Goal: Task Accomplishment & Management: Manage account settings

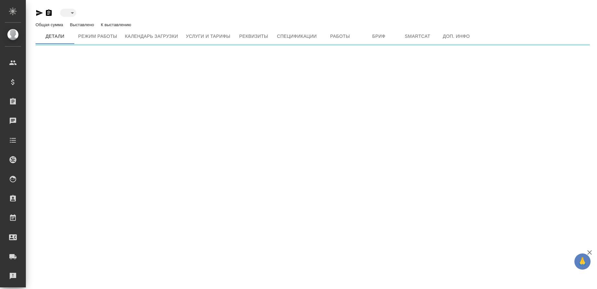
type input "blackList"
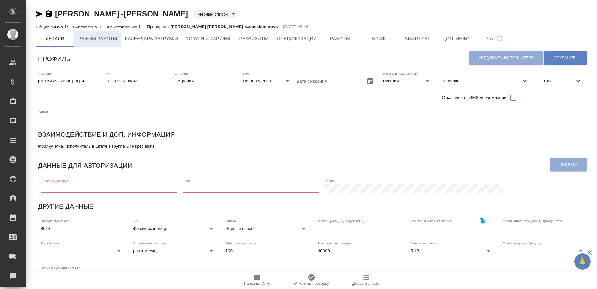
type input "Верстки и дизайна"
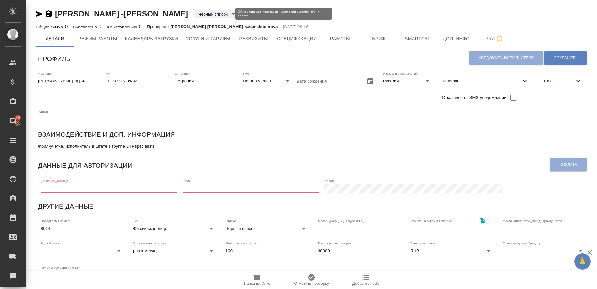
click at [213, 13] on body "🙏 .cls-1 fill:#fff; AWATERA Gusmanova Nailya Клиенты Спецификации Заказы 89 Чат…" at bounding box center [298, 144] width 597 height 289
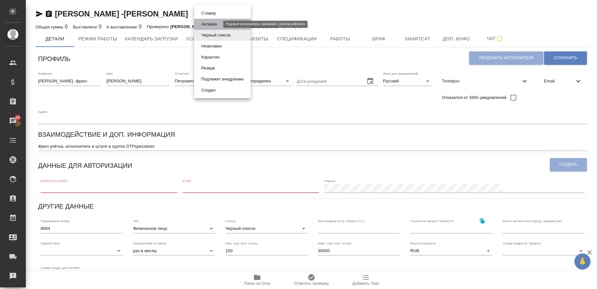
click at [212, 25] on button "Активен" at bounding box center [209, 24] width 20 height 7
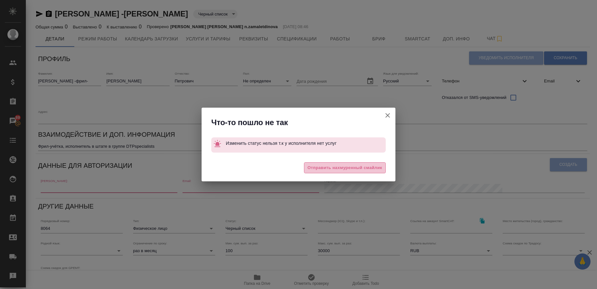
click at [366, 168] on span "Отправить нахмуренный смайлик" at bounding box center [344, 167] width 75 height 7
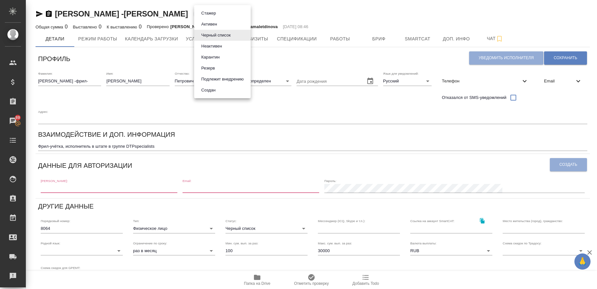
click at [219, 15] on body "🙏 .cls-1 fill:#fff; AWATERA Gusmanova Nailya Клиенты Спецификации Заказы 89 Чат…" at bounding box center [298, 144] width 597 height 289
click at [212, 19] on li "Активен" at bounding box center [222, 24] width 57 height 11
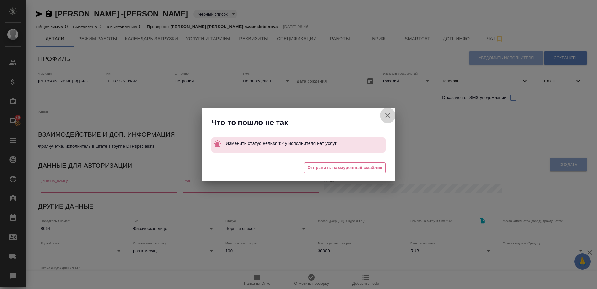
click at [385, 114] on icon "button" at bounding box center [388, 115] width 8 height 8
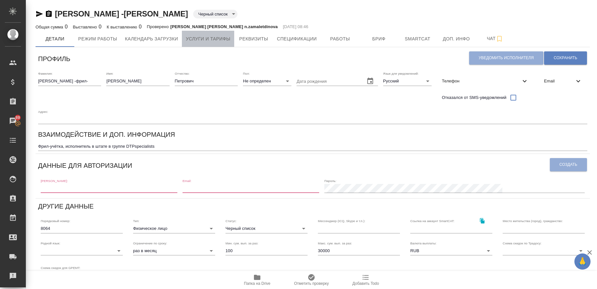
click at [209, 37] on span "Услуги и тарифы" at bounding box center [208, 39] width 45 height 8
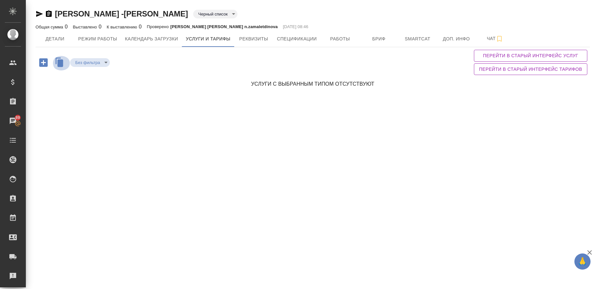
click at [62, 63] on icon "button" at bounding box center [60, 62] width 6 height 7
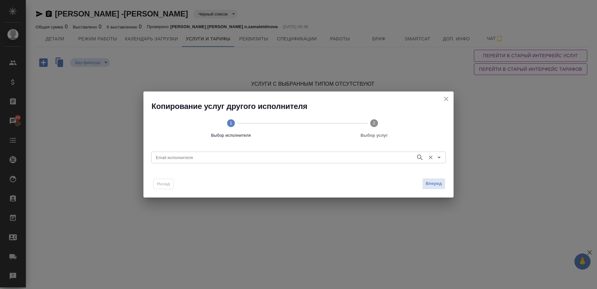
click at [204, 160] on input "Email исполнителя" at bounding box center [282, 157] width 259 height 8
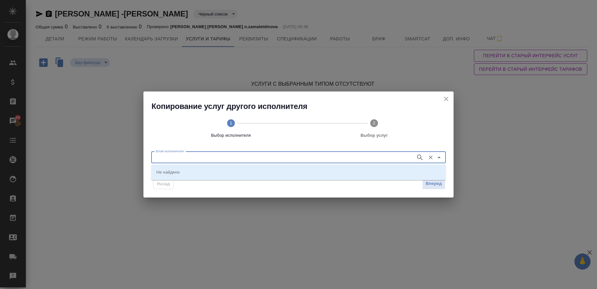
paste input "s.gumyonnyy@awatera.com"
type input "s.gumyonnyy@awatera.com"
click at [420, 155] on icon "button" at bounding box center [419, 156] width 5 height 5
click at [288, 170] on li "s.gumyonnyy@awatera.com (Гумённый Сергей Петрович)" at bounding box center [298, 172] width 294 height 12
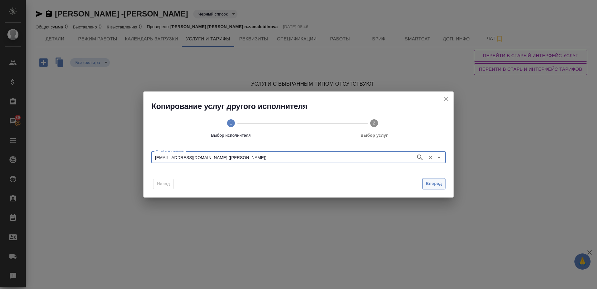
type input "s.gumyonnyy@awatera.com (Гумённый Сергей Петрович)"
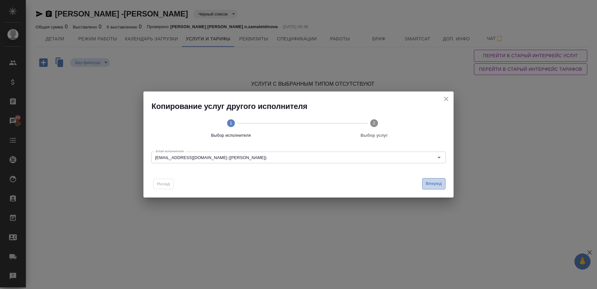
click at [438, 184] on span "Вперед" at bounding box center [434, 183] width 16 height 7
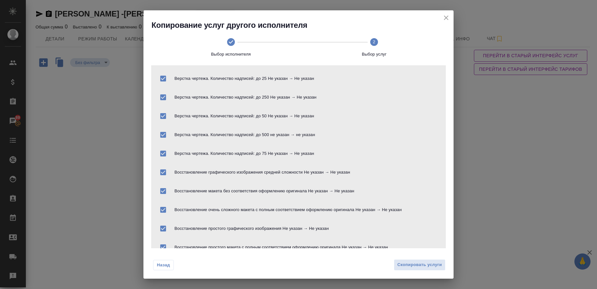
scroll to position [379, 0]
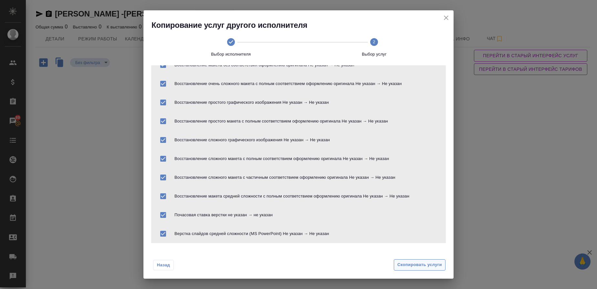
click at [409, 266] on span "Скопировать услуги" at bounding box center [419, 264] width 45 height 7
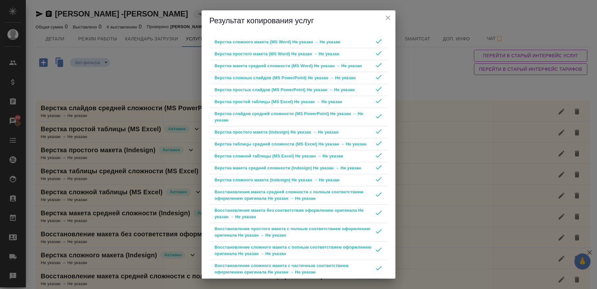
scroll to position [192, 0]
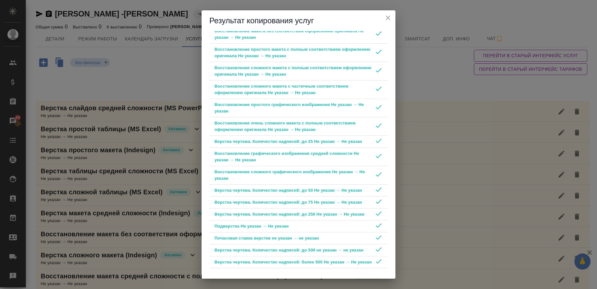
click at [389, 15] on icon "close" at bounding box center [388, 18] width 8 height 8
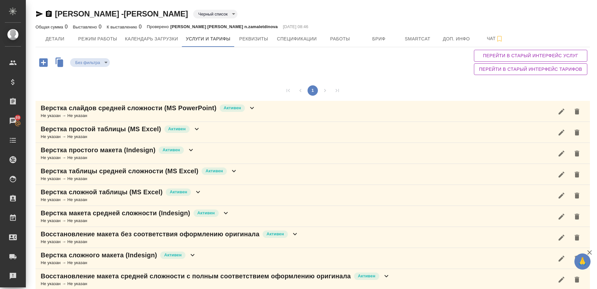
scroll to position [0, 0]
click at [155, 107] on p "Верстка слайдов средней сложности (MS PowerPoint)" at bounding box center [129, 107] width 176 height 9
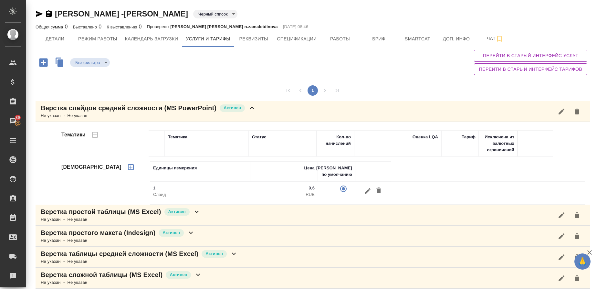
drag, startPoint x: 155, startPoint y: 107, endPoint x: 233, endPoint y: 16, distance: 120.2
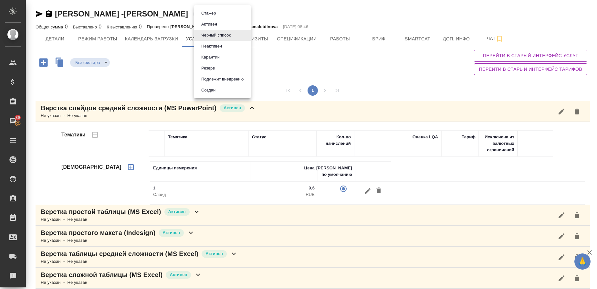
click at [233, 16] on body "🙏 .cls-1 fill:#fff; AWATERA Gusmanova Nailya Клиенты Спецификации Заказы 89 Чат…" at bounding box center [298, 144] width 597 height 289
click at [229, 22] on li "Активен" at bounding box center [222, 24] width 57 height 11
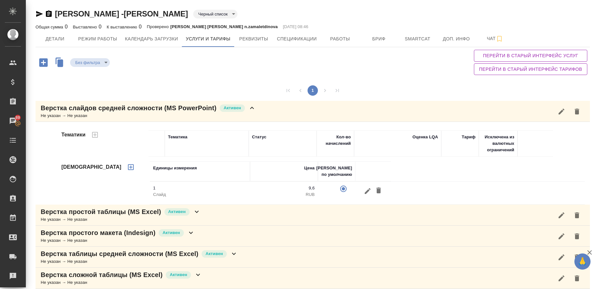
type input "active"
click at [53, 43] on button "Детали" at bounding box center [55, 39] width 39 height 16
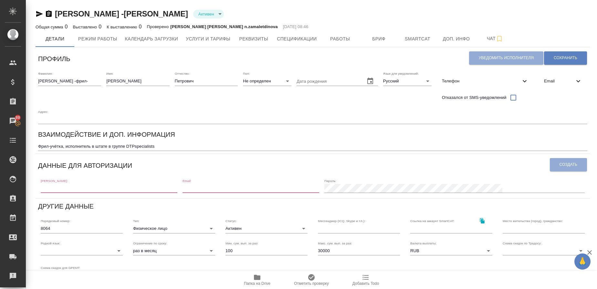
click at [559, 84] on span "Email" at bounding box center [559, 81] width 30 height 6
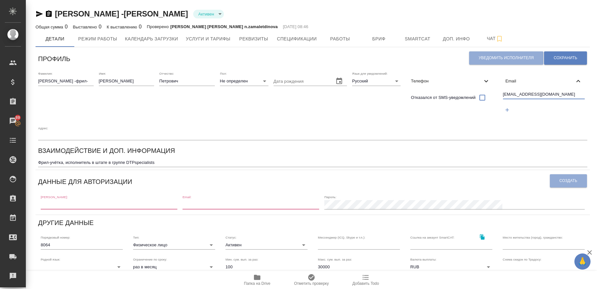
drag, startPoint x: 555, startPoint y: 94, endPoint x: 488, endPoint y: 99, distance: 67.0
click at [488, 99] on div "Фамилия: Гумённый -фрил- Имя: Сергей Отчество: Петрович Пол: Не определен none …" at bounding box center [313, 106] width 554 height 74
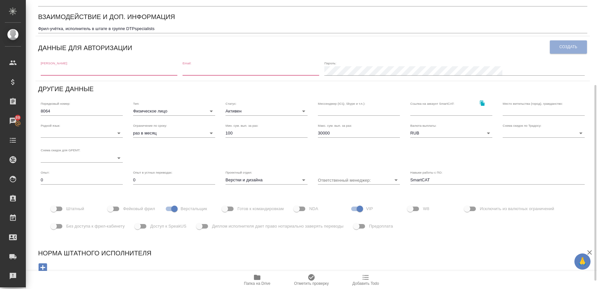
scroll to position [138, 0]
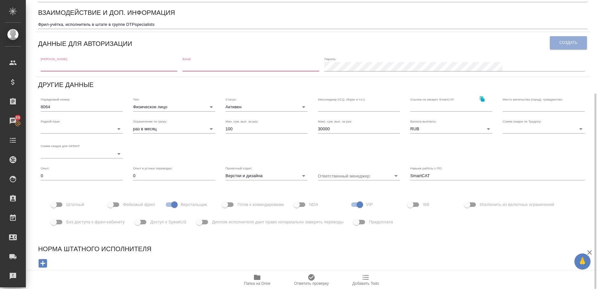
click at [177, 69] on input "text" at bounding box center [109, 66] width 137 height 9
click at [248, 68] on input "email" at bounding box center [250, 66] width 137 height 9
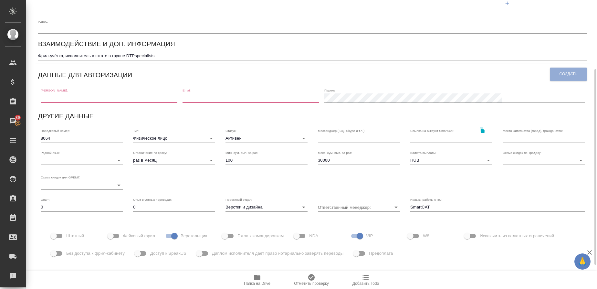
scroll to position [107, 0]
click at [321, 159] on input "30000" at bounding box center [359, 159] width 82 height 9
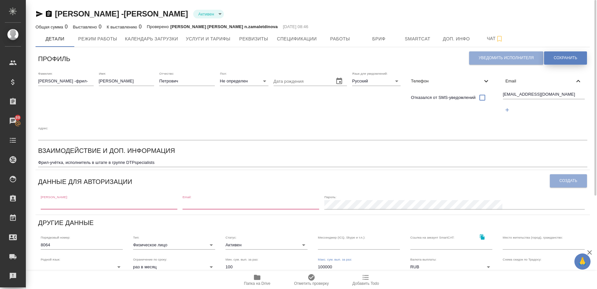
type input "100000"
click at [577, 53] on button "Сохранить" at bounding box center [565, 57] width 43 height 13
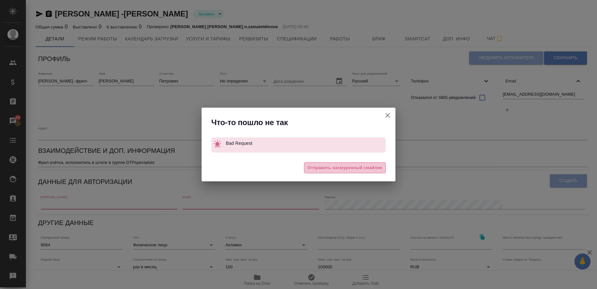
click at [349, 169] on span "Отправить нахмуренный смайлик" at bounding box center [344, 167] width 75 height 7
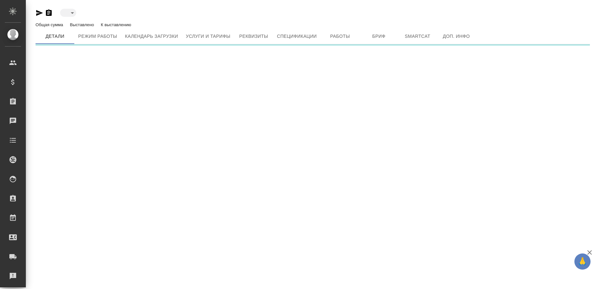
type input "active"
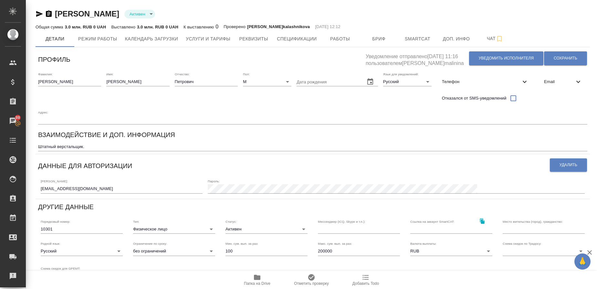
click at [553, 82] on span "Email" at bounding box center [559, 81] width 30 height 6
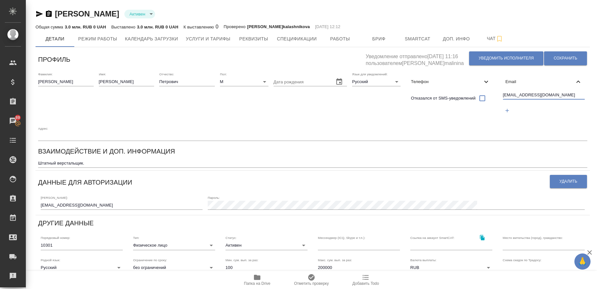
drag, startPoint x: 560, startPoint y: 96, endPoint x: 458, endPoint y: 88, distance: 102.7
click at [458, 88] on div "Фамилия: Гумённый Имя: Сергей Отчество: Петрович Пол: М male Дата рождения Язык…" at bounding box center [313, 106] width 554 height 74
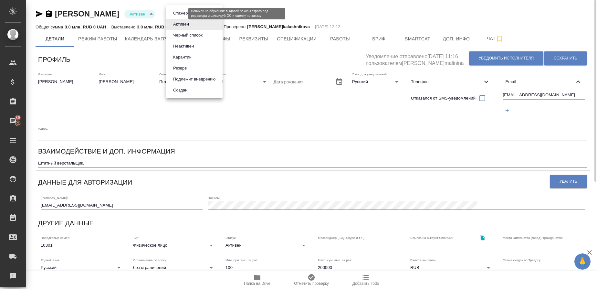
click at [177, 14] on body "🙏 .cls-1 fill:#fff; AWATERA Gusmanova Nailya Клиенты Спецификации Заказы 89 Чат…" at bounding box center [298, 144] width 597 height 289
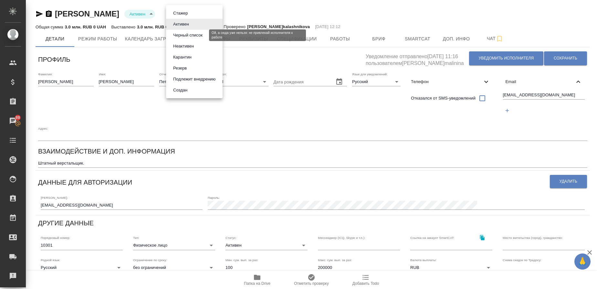
click at [187, 37] on button "Черный список" at bounding box center [187, 35] width 33 height 7
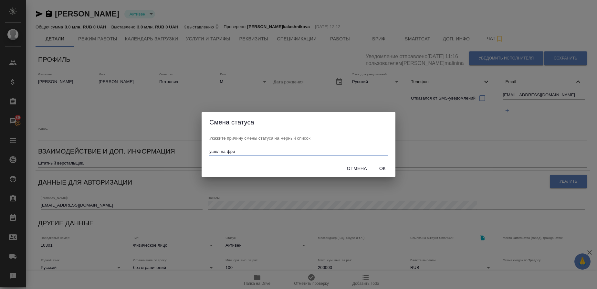
type input "ушел на фри"
click at [378, 169] on span "Ок" at bounding box center [382, 168] width 15 height 8
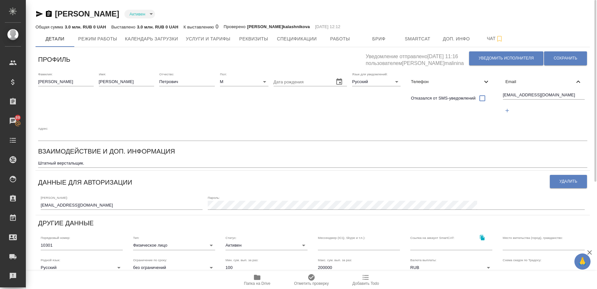
type input "blackList"
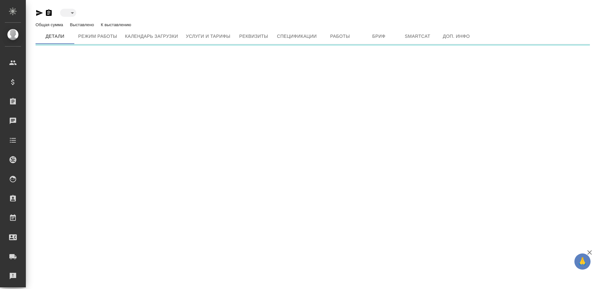
type input "blackList"
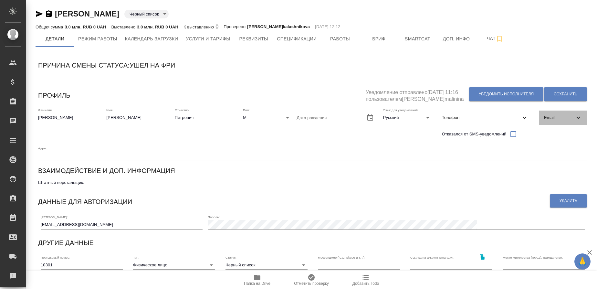
click at [543, 120] on div "Email" at bounding box center [563, 117] width 48 height 14
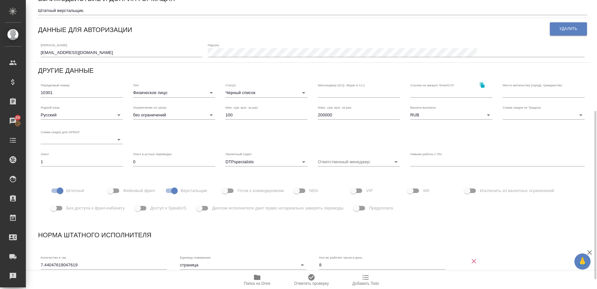
scroll to position [190, 0]
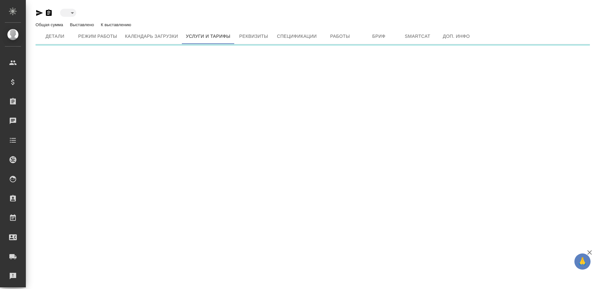
type input "active"
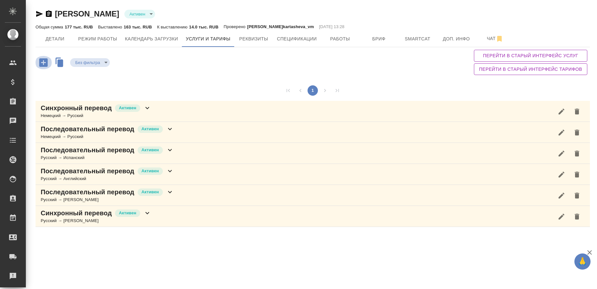
click at [41, 62] on icon "button" at bounding box center [43, 62] width 8 height 8
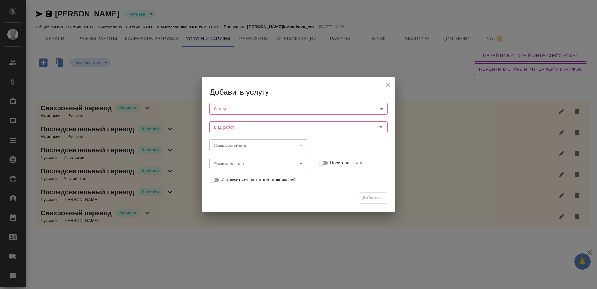
click at [238, 110] on body "🙏 .cls-1 fill:#fff; AWATERA Gusmanova Nailya Клиенты Спецификации Заказы Чаты T…" at bounding box center [298, 144] width 597 height 289
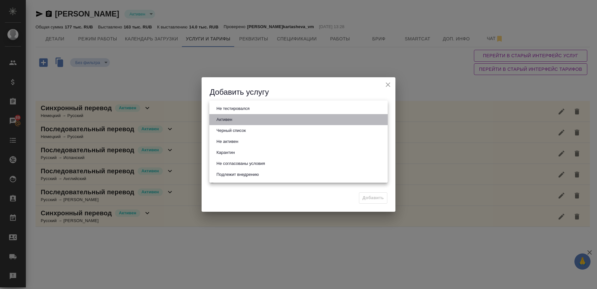
click at [233, 119] on button "Активен" at bounding box center [224, 119] width 20 height 7
type input "active"
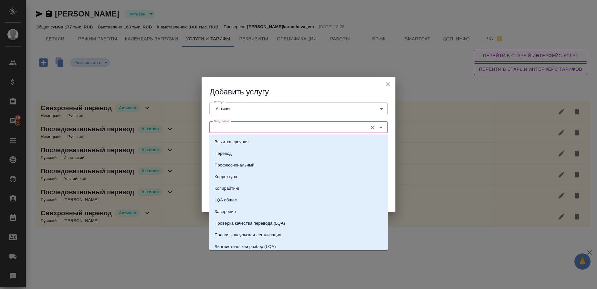
click at [229, 125] on input "Вид работ" at bounding box center [287, 127] width 153 height 8
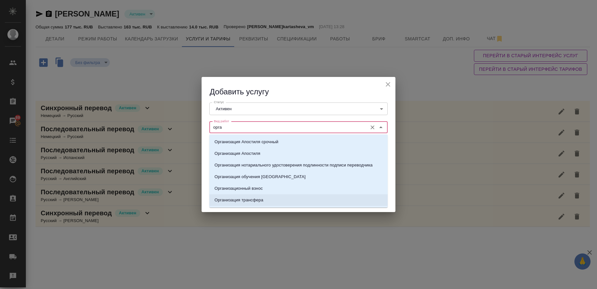
click at [246, 196] on li "Организация трансфера" at bounding box center [298, 200] width 178 height 12
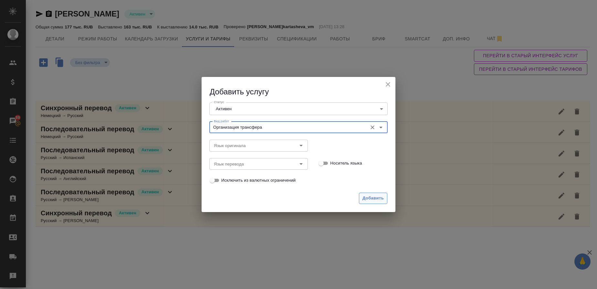
type input "Организация трансфера"
click at [365, 194] on button "Добавить" at bounding box center [373, 197] width 28 height 11
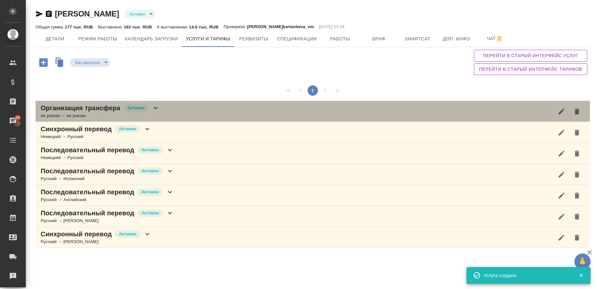
click at [70, 111] on p "Организация трансфера" at bounding box center [80, 107] width 79 height 9
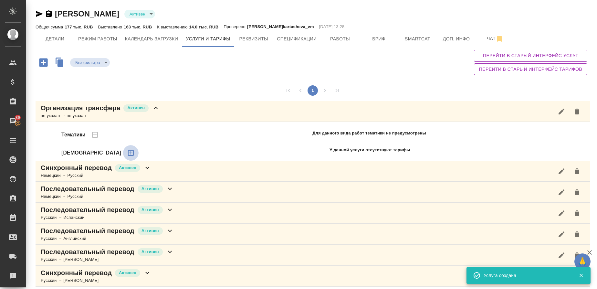
click at [127, 154] on icon "button" at bounding box center [131, 153] width 8 height 8
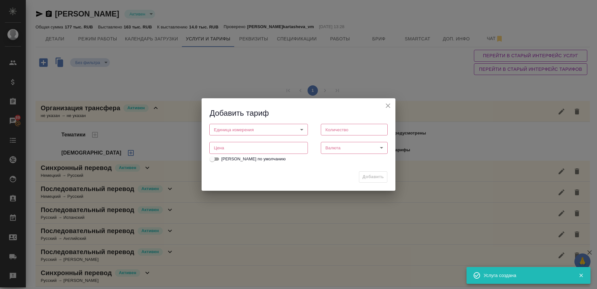
click at [261, 128] on body "🙏 .cls-1 fill:#fff; AWATERA Gusmanova Nailya Клиенты Спецификации Заказы 89 Чат…" at bounding box center [298, 144] width 597 height 289
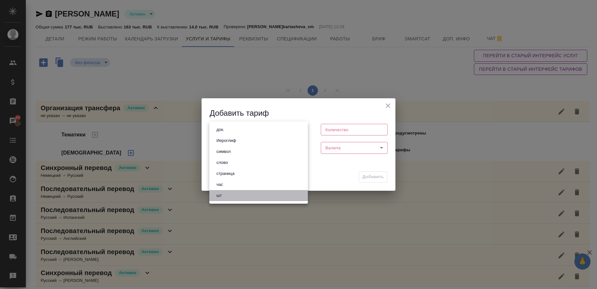
click at [249, 200] on li "шт" at bounding box center [258, 195] width 98 height 11
type input "5a8b1489cc6b4906c91bfdc1"
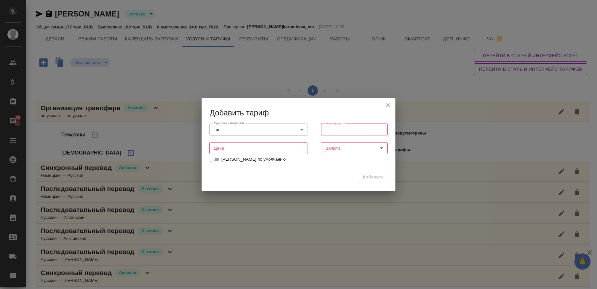
click at [331, 134] on input "number" at bounding box center [354, 130] width 67 height 12
type input "1"
type input "1000"
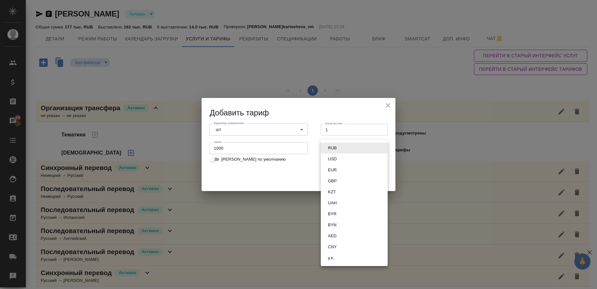
click at [334, 149] on body "🙏 .cls-1 fill:#fff; AWATERA Gusmanova Nailya Клиенты Спецификации Заказы 89 Чат…" at bounding box center [298, 144] width 597 height 289
click at [335, 148] on button "RUB" at bounding box center [332, 147] width 13 height 7
type input "RUB"
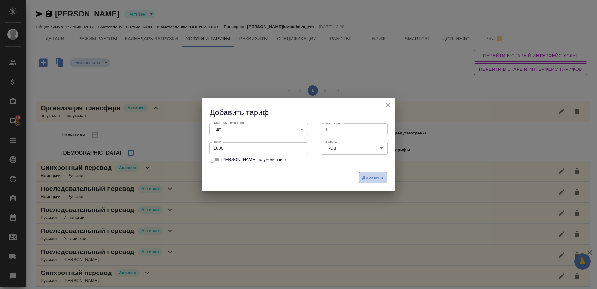
click at [383, 178] on span "Добавить" at bounding box center [372, 177] width 21 height 7
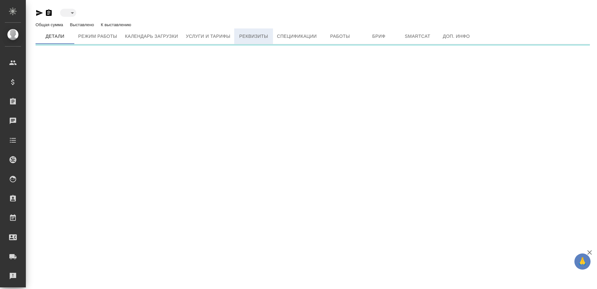
type input "active"
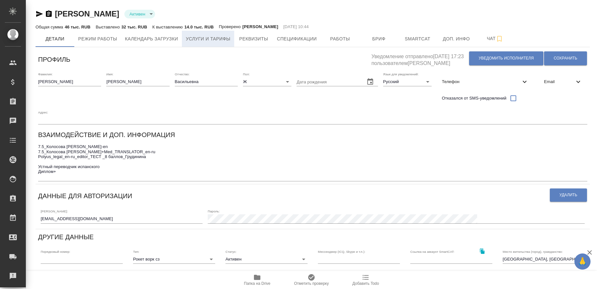
click at [200, 37] on span "Услуги и тарифы" at bounding box center [208, 39] width 45 height 8
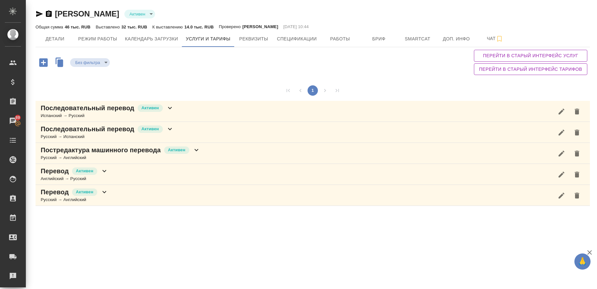
click at [42, 63] on icon "button" at bounding box center [43, 62] width 8 height 8
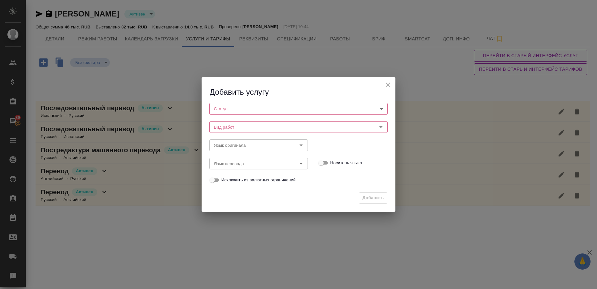
click at [228, 111] on body "🙏 .cls-1 fill:#fff; AWATERA Gusmanova [PERSON_NAME] Спецификации Заказы 89 Чаты…" at bounding box center [298, 144] width 597 height 289
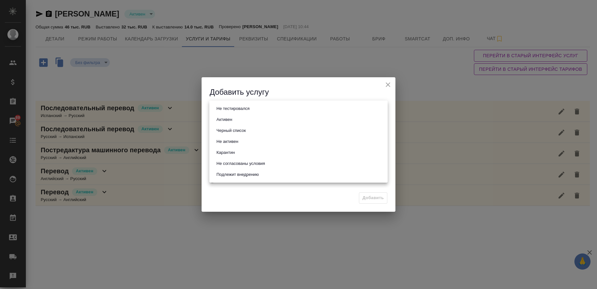
click at [224, 122] on button "Активен" at bounding box center [224, 119] width 20 height 7
type input "active"
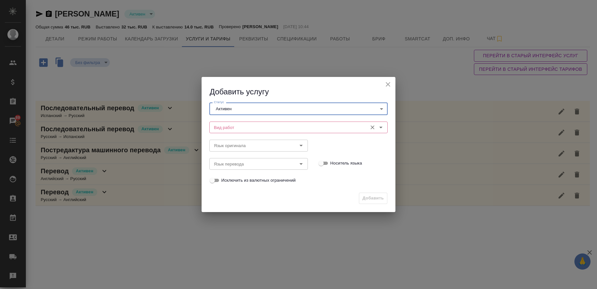
click at [223, 130] on input "Вид работ" at bounding box center [287, 127] width 153 height 8
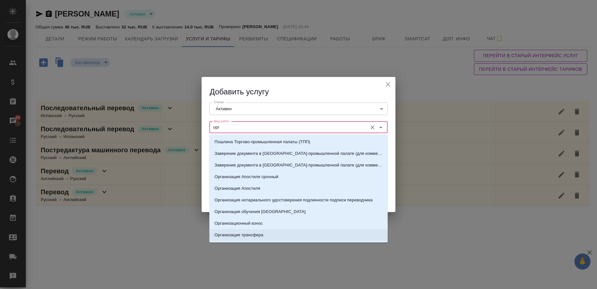
click at [231, 234] on p "Организация трансфера" at bounding box center [238, 235] width 49 height 6
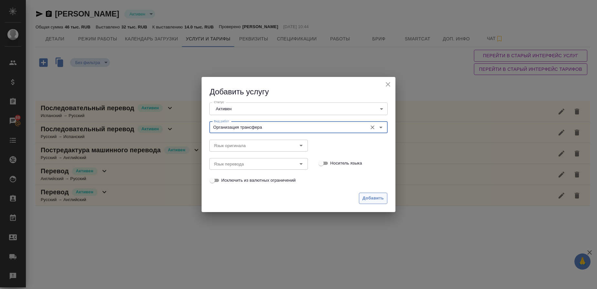
type input "Организация трансфера"
click at [379, 194] on button "Добавить" at bounding box center [373, 197] width 28 height 11
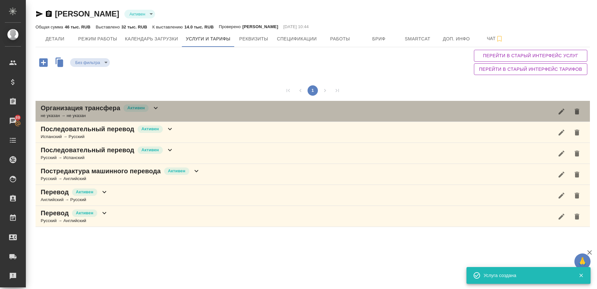
click at [56, 110] on p "Организация трансфера" at bounding box center [80, 107] width 79 height 9
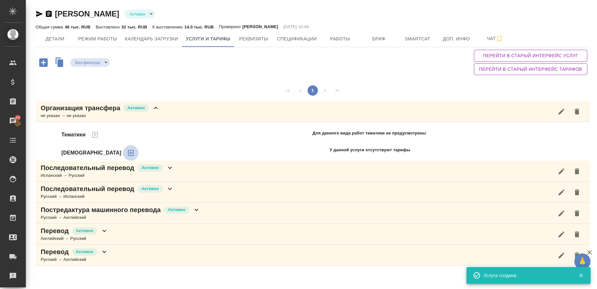
click at [128, 152] on icon "button" at bounding box center [131, 153] width 6 height 6
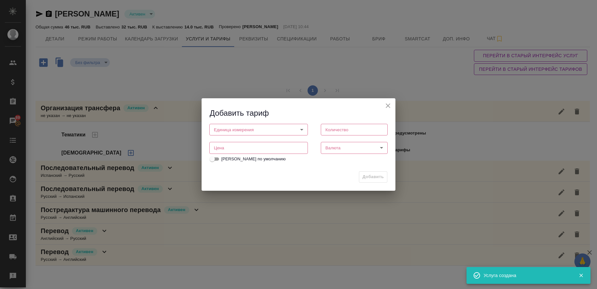
click at [232, 129] on body "🙏 .cls-1 fill:#fff; AWATERA Gusmanova [PERSON_NAME] Спецификации Заказы 89 Чаты…" at bounding box center [298, 144] width 597 height 289
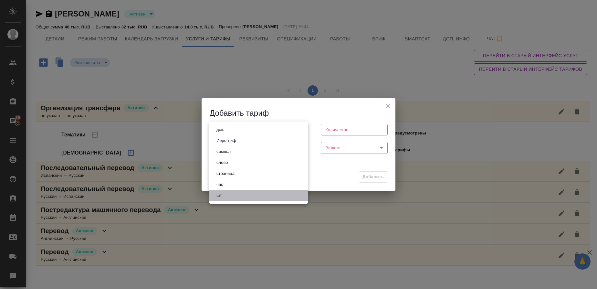
click at [221, 195] on button "шт" at bounding box center [218, 195] width 9 height 7
type input "5a8b1489cc6b4906c91bfdc1"
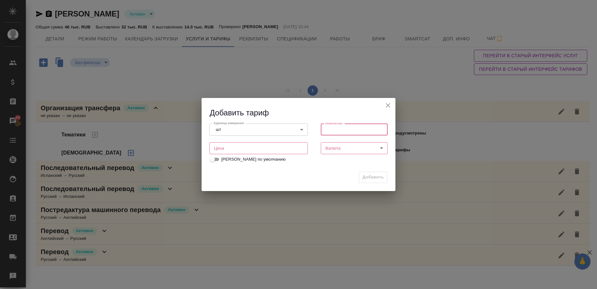
click at [338, 132] on input "number" at bounding box center [354, 130] width 67 height 12
type input "1"
type input "1000"
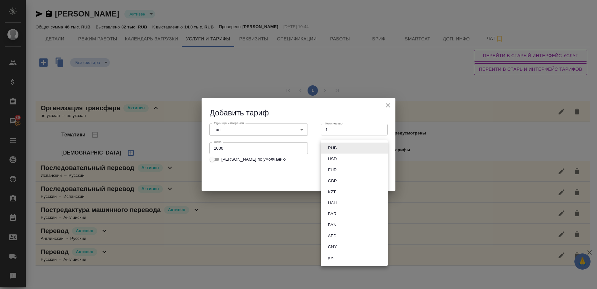
click at [334, 148] on body "🙏 .cls-1 fill:#fff; AWATERA Gusmanova Nailya Клиенты Спецификации Заказы 89 Чат…" at bounding box center [298, 144] width 597 height 289
click at [334, 148] on button "RUB" at bounding box center [332, 147] width 13 height 7
type input "RUB"
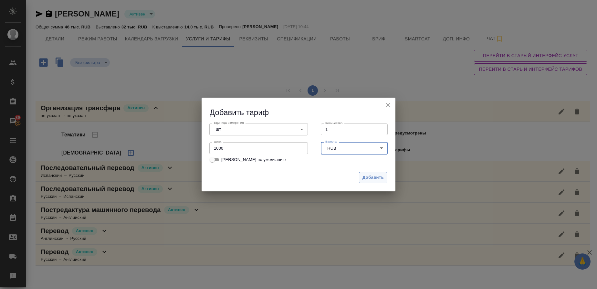
click at [380, 175] on span "Добавить" at bounding box center [372, 177] width 21 height 7
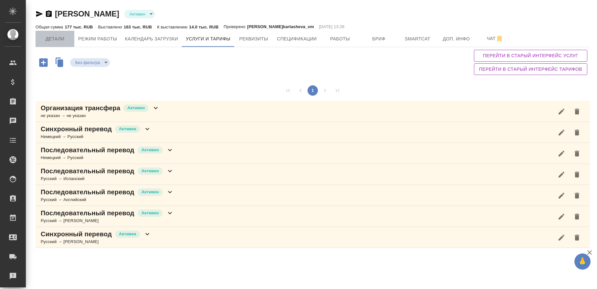
click at [59, 40] on span "Детали" at bounding box center [54, 39] width 31 height 8
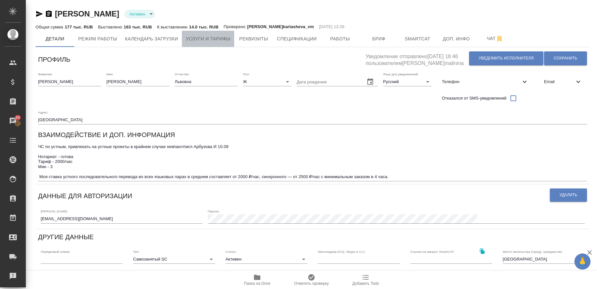
click at [226, 44] on button "Услуги и тарифы" at bounding box center [208, 39] width 52 height 16
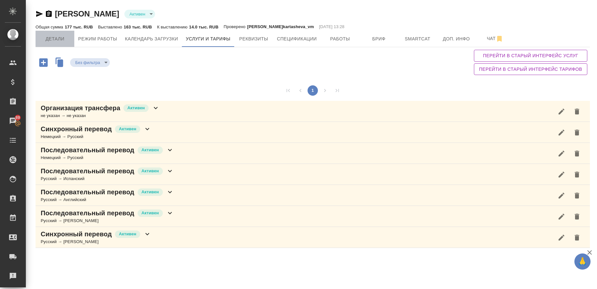
click at [62, 35] on span "Детали" at bounding box center [54, 39] width 31 height 8
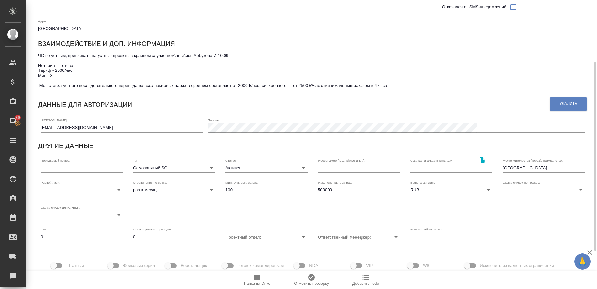
scroll to position [92, 0]
